Goal: Information Seeking & Learning: Learn about a topic

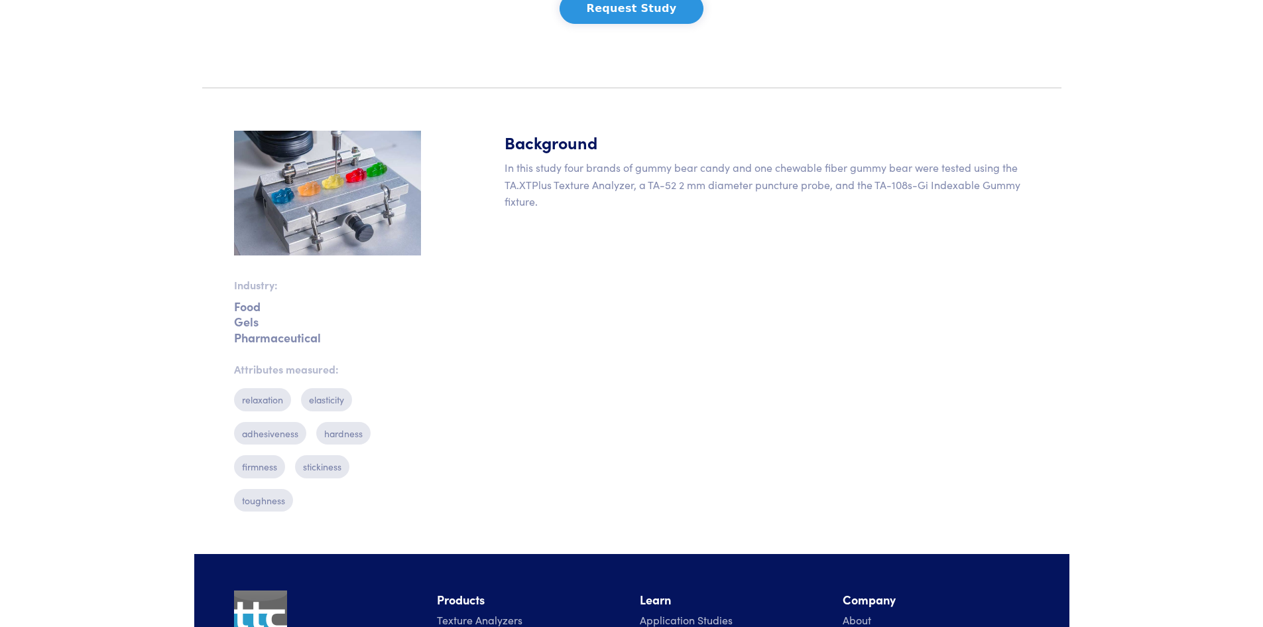
scroll to position [268, 0]
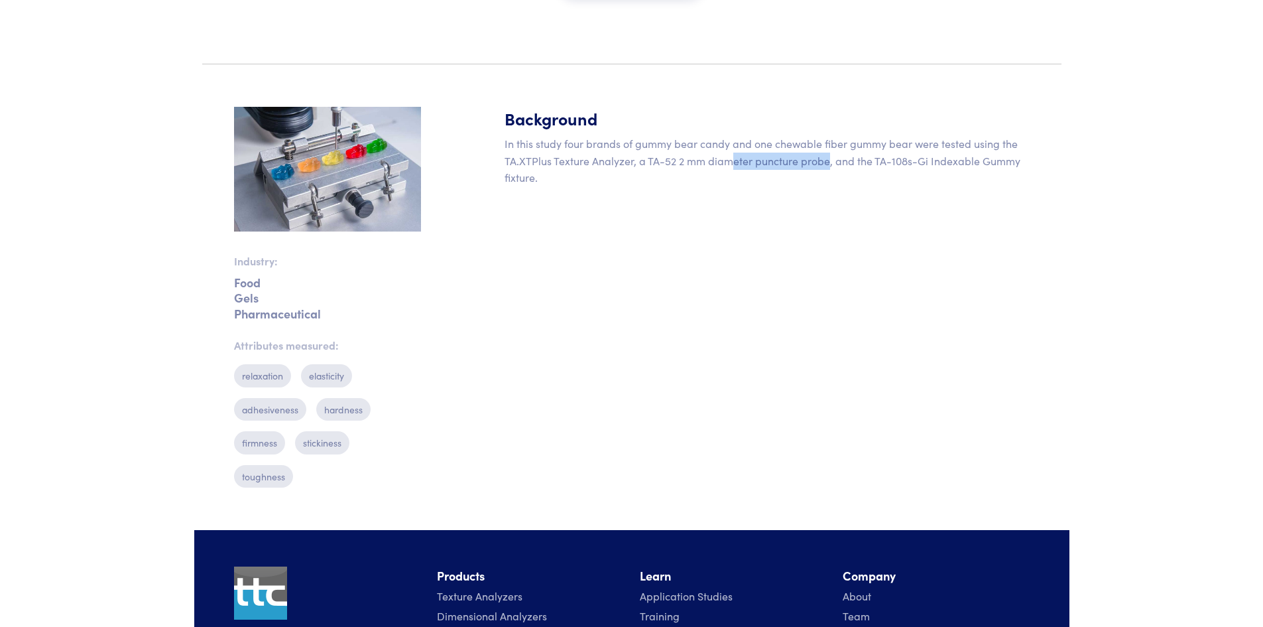
drag, startPoint x: 814, startPoint y: 163, endPoint x: 733, endPoint y: 160, distance: 80.9
click at [733, 161] on p "In this study four brands of gummy bear candy and one chewable fiber gummy bear…" at bounding box center [767, 160] width 525 height 51
click at [892, 158] on p "In this study four brands of gummy bear candy and one chewable fiber gummy bear…" at bounding box center [767, 160] width 525 height 51
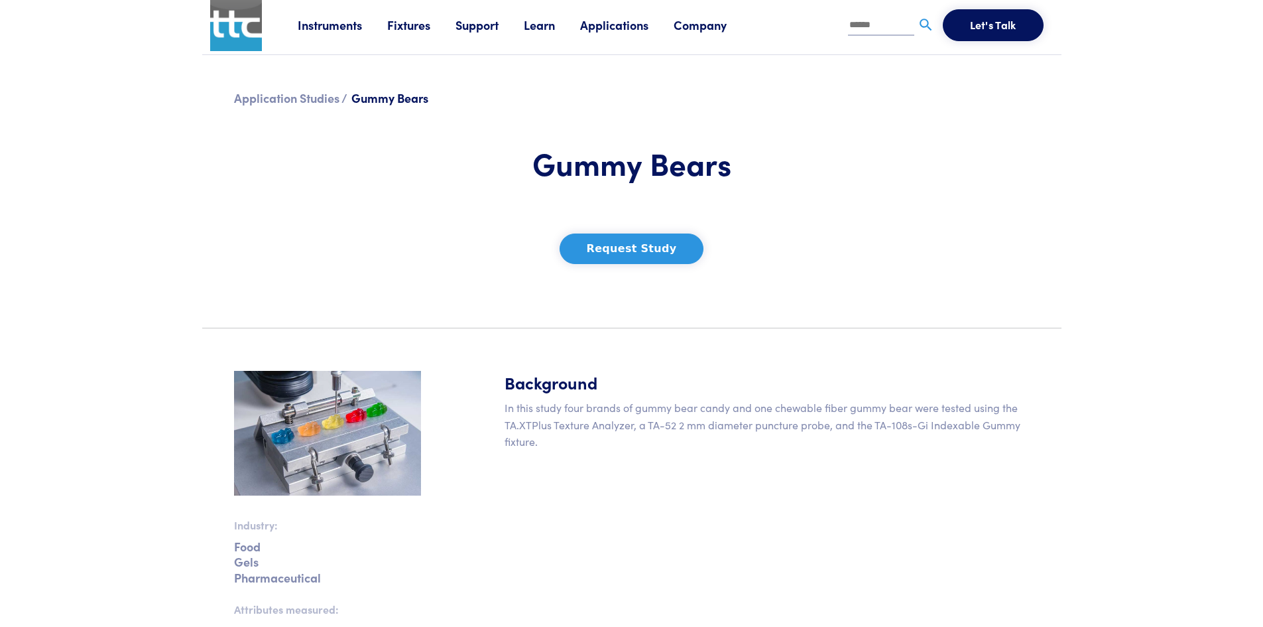
scroll to position [0, 0]
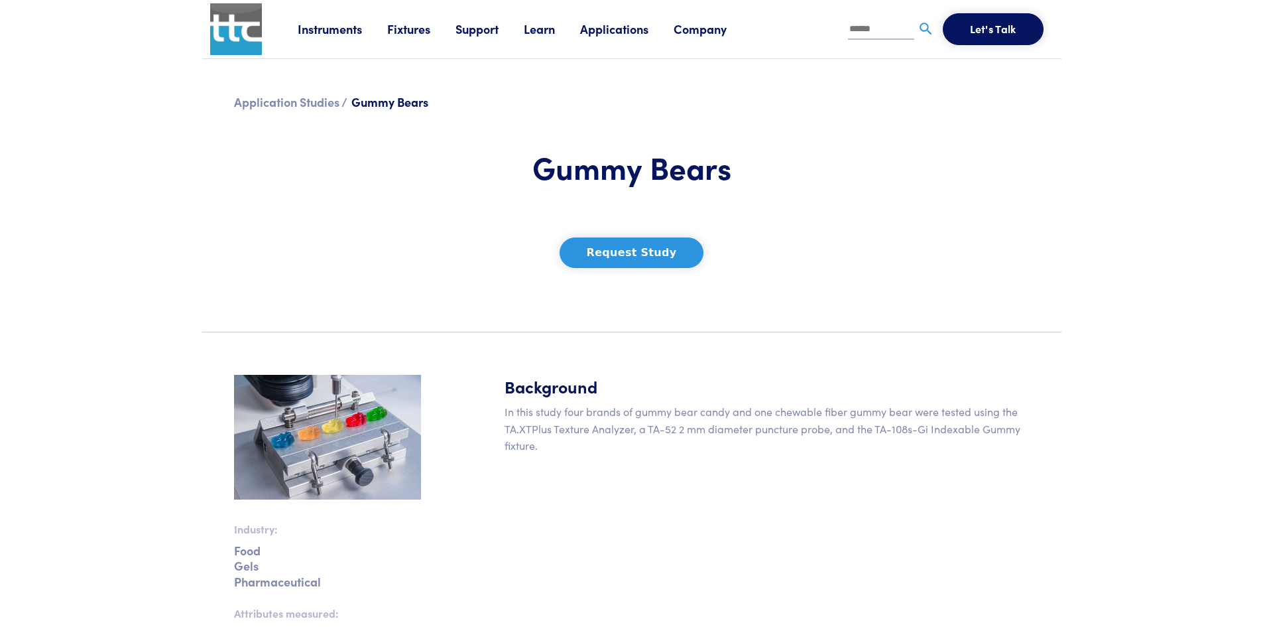
click at [285, 116] on div "Application Studies / Gummy Bears" at bounding box center [632, 104] width 812 height 27
click at [292, 107] on link "Application Studies /" at bounding box center [290, 101] width 113 height 17
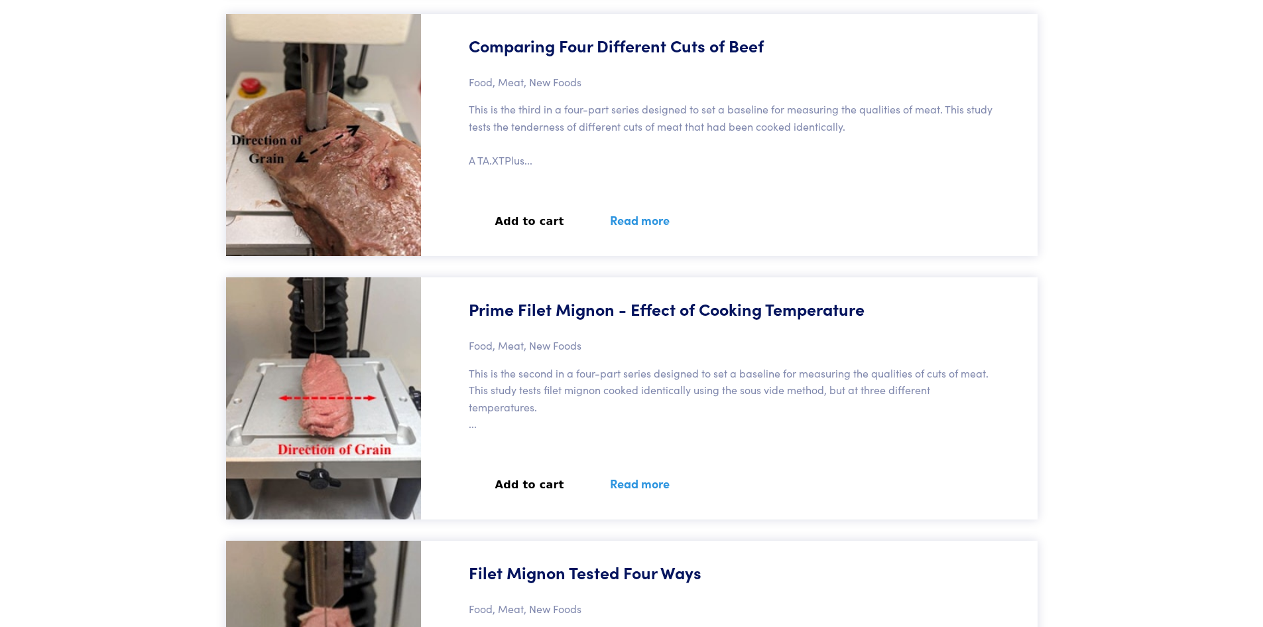
scroll to position [5768, 0]
